Goal: Task Accomplishment & Management: Use online tool/utility

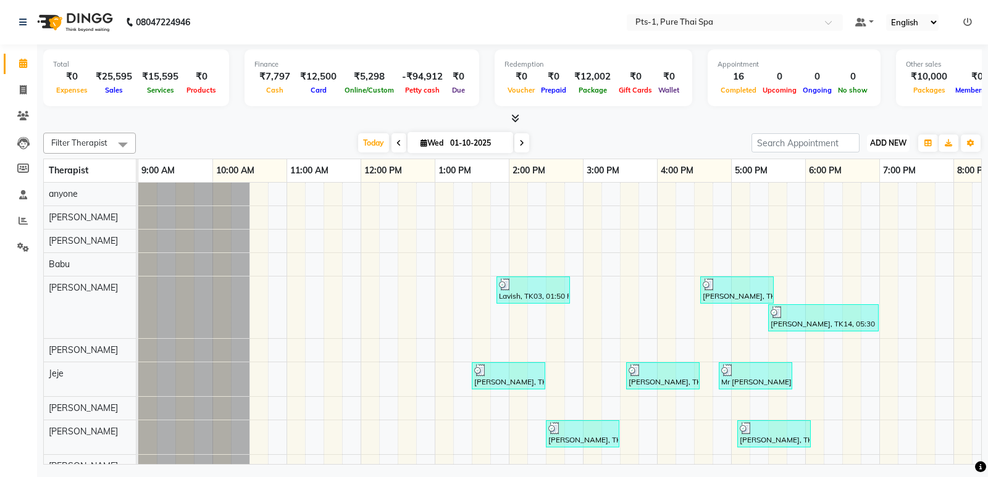
click at [887, 147] on span "ADD NEW" at bounding box center [888, 142] width 36 height 9
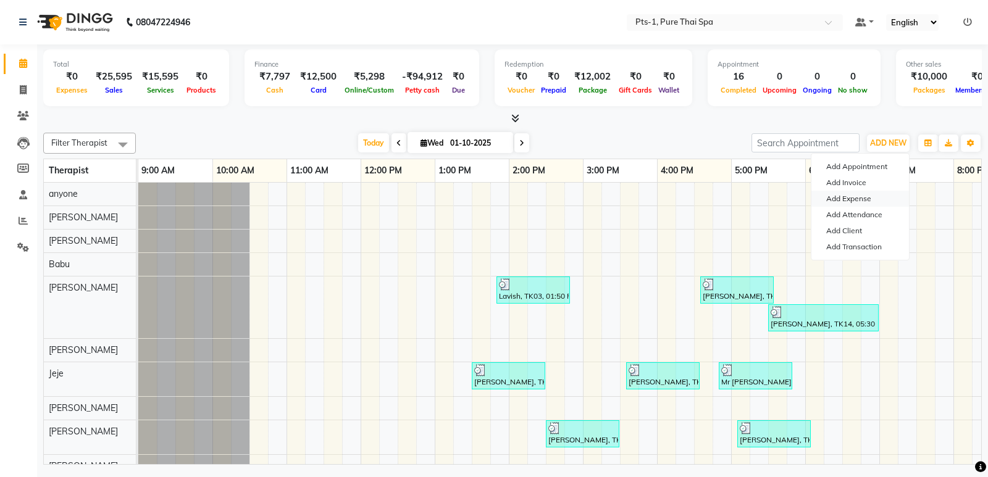
click at [860, 195] on link "Add Expense" at bounding box center [860, 199] width 98 height 16
select select "1"
select select "4209"
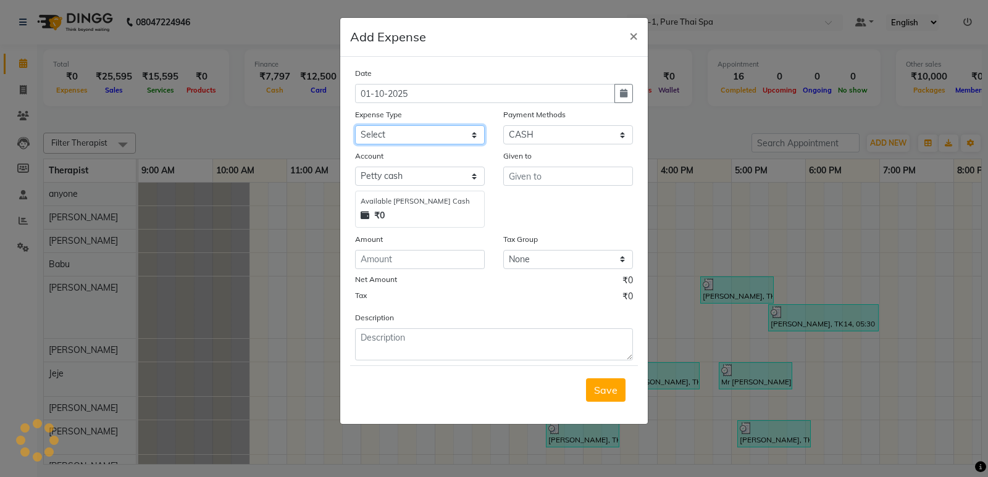
click at [409, 135] on select "Select Bank charges Cleaning and products Donation Electric and water charge In…" at bounding box center [420, 134] width 130 height 19
select select "10836"
click at [355, 125] on select "Select Bank charges Cleaning and products Donation Electric and water charge In…" at bounding box center [420, 134] width 130 height 19
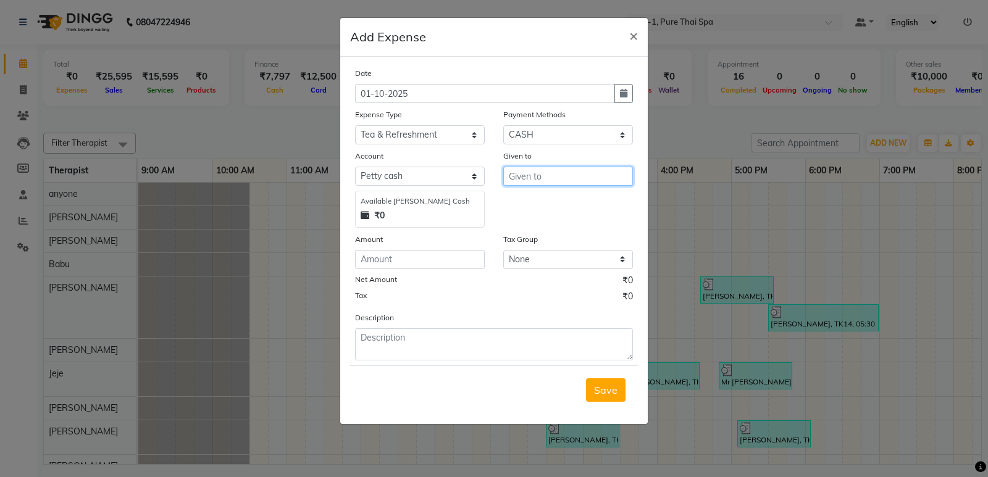
click at [549, 179] on input "text" at bounding box center [568, 176] width 130 height 19
type input "Tea"
click at [426, 259] on input "number" at bounding box center [420, 259] width 130 height 19
type input "400"
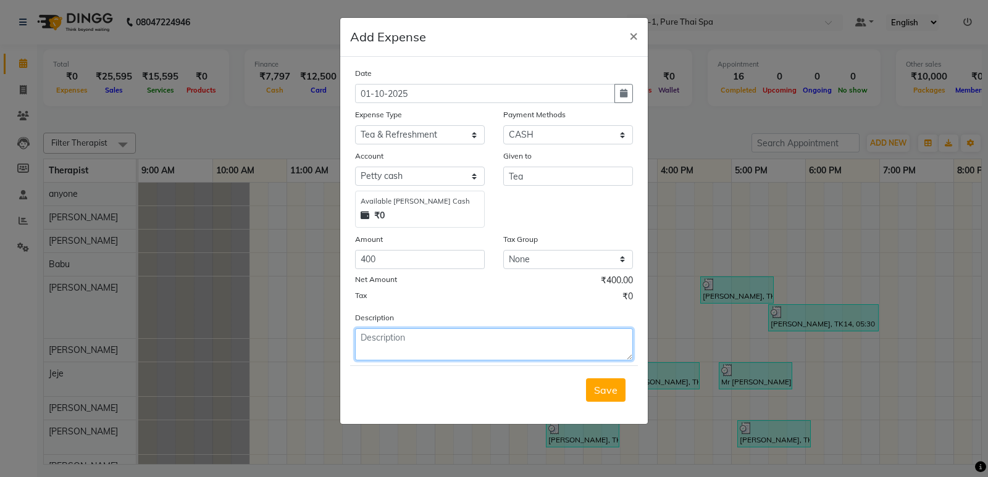
click at [413, 330] on textarea at bounding box center [494, 345] width 278 height 32
type textarea "For 3 dAYS"
click at [614, 388] on span "Save" at bounding box center [605, 390] width 23 height 12
click at [610, 392] on span "Save" at bounding box center [605, 390] width 23 height 12
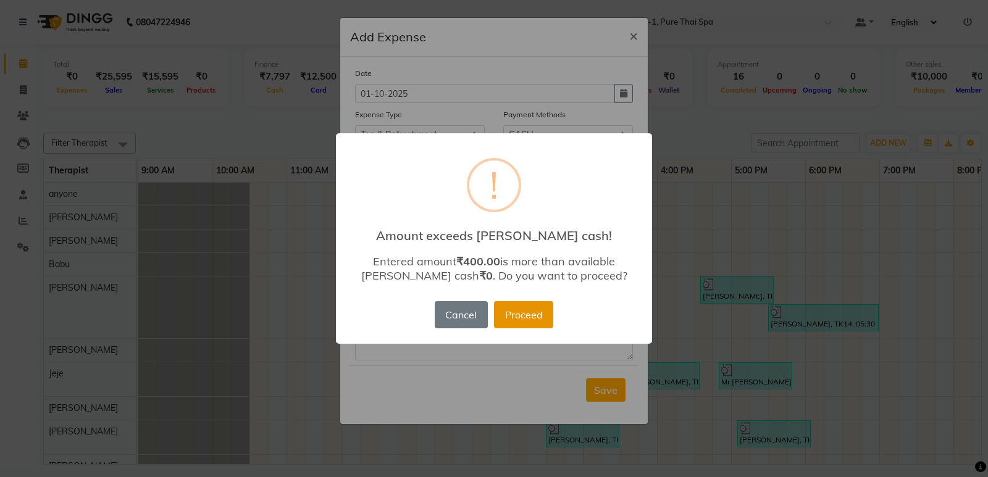
click at [538, 315] on button "Proceed" at bounding box center [523, 314] width 59 height 27
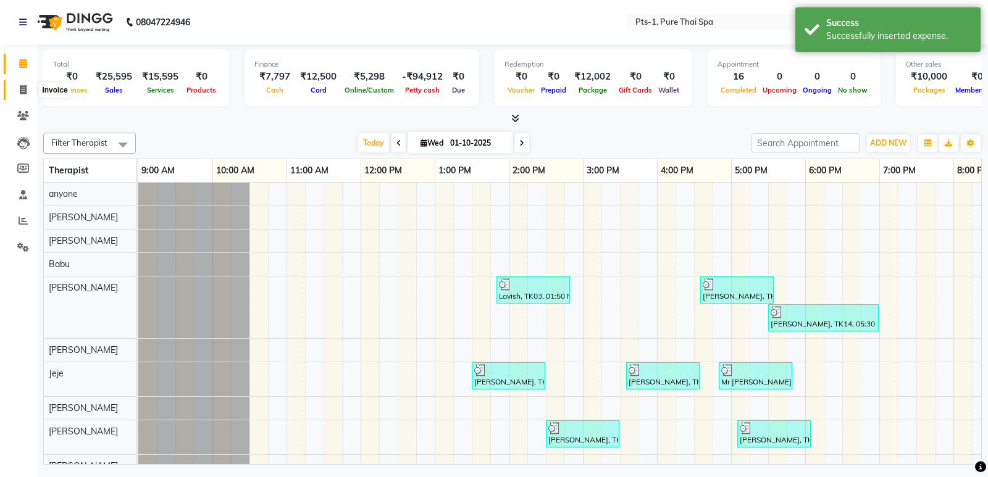
click at [17, 87] on span at bounding box center [23, 90] width 22 height 14
select select "service"
